Goal: Information Seeking & Learning: Understand process/instructions

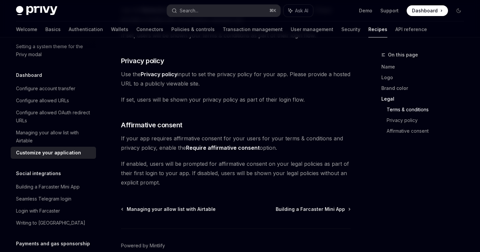
scroll to position [391, 0]
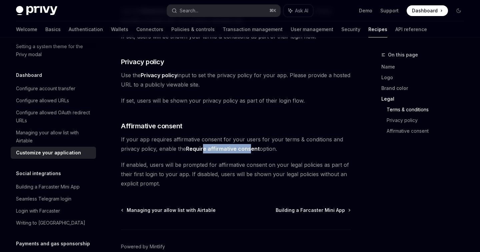
drag, startPoint x: 202, startPoint y: 148, endPoint x: 257, endPoint y: 148, distance: 54.0
click at [257, 148] on strong "Require affirmative consent" at bounding box center [223, 148] width 74 height 7
click at [254, 148] on strong "Require affirmative consent" at bounding box center [223, 148] width 74 height 7
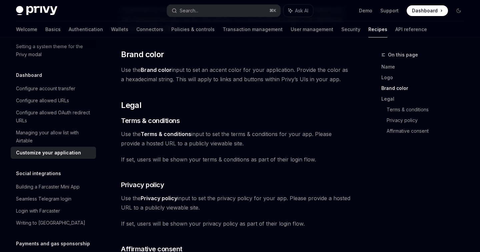
scroll to position [266, 0]
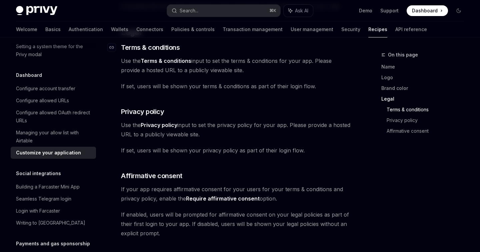
scroll to position [427, 0]
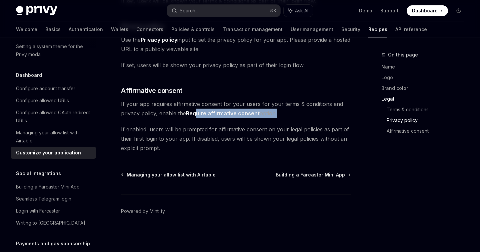
drag, startPoint x: 197, startPoint y: 112, endPoint x: 276, endPoint y: 114, distance: 78.1
click at [276, 114] on span "If your app requires affirmative consent for your users for your terms & condit…" at bounding box center [236, 108] width 230 height 19
click at [274, 114] on span "If your app requires affirmative consent for your users for your terms & condit…" at bounding box center [236, 108] width 230 height 19
click at [298, 176] on span "Building a Farcaster Mini App" at bounding box center [310, 174] width 69 height 7
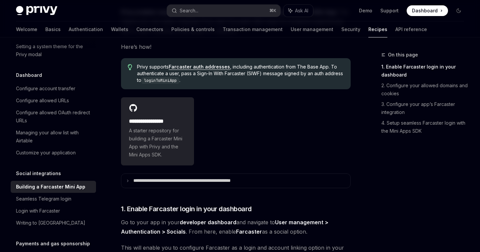
scroll to position [118, 0]
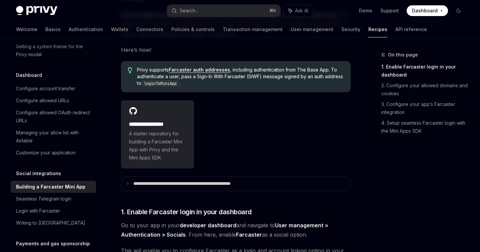
type textarea "*"
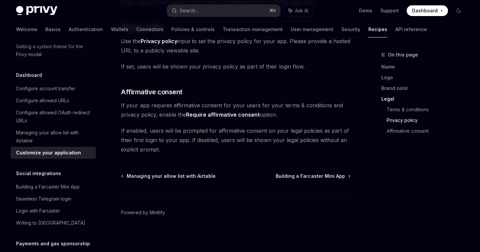
scroll to position [427, 0]
